Goal: Task Accomplishment & Management: Use online tool/utility

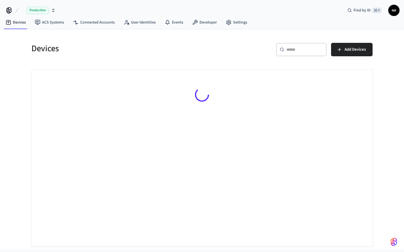
click at [301, 41] on div "​ ​ Add Devices" at bounding box center [286, 48] width 174 height 25
click at [303, 48] on input "text" at bounding box center [304, 50] width 36 height 6
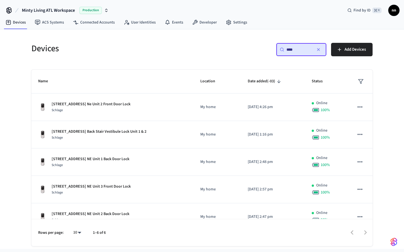
type input "****"
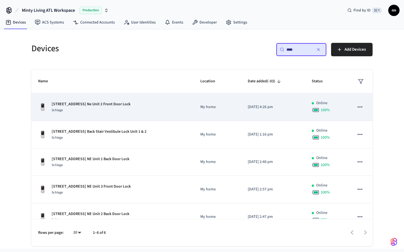
click at [116, 108] on div "Schlage" at bounding box center [91, 110] width 79 height 6
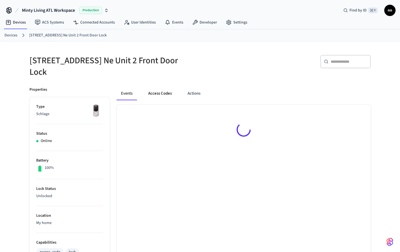
click at [166, 88] on button "Access Codes" at bounding box center [160, 93] width 33 height 13
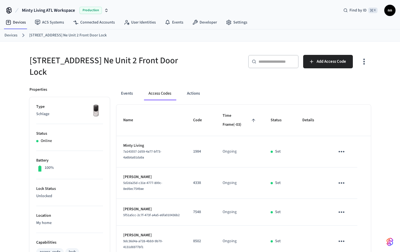
click at [20, 35] on icon at bounding box center [23, 35] width 7 height 7
